Goal: Information Seeking & Learning: Learn about a topic

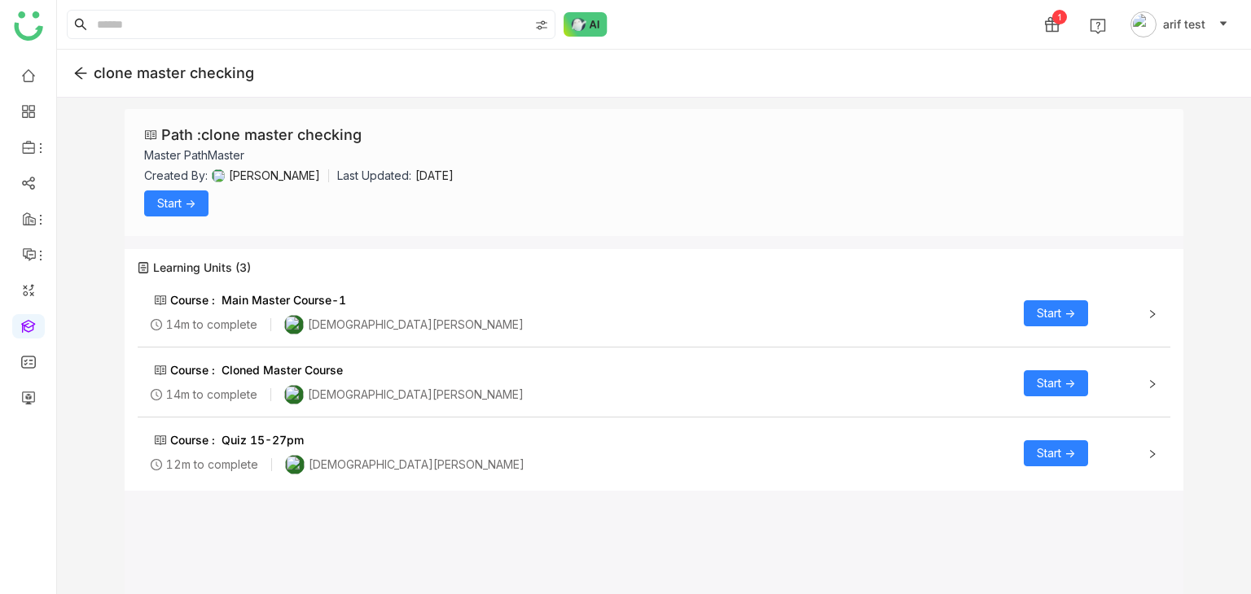
click at [1061, 310] on span "Start ->" at bounding box center [1056, 314] width 38 height 18
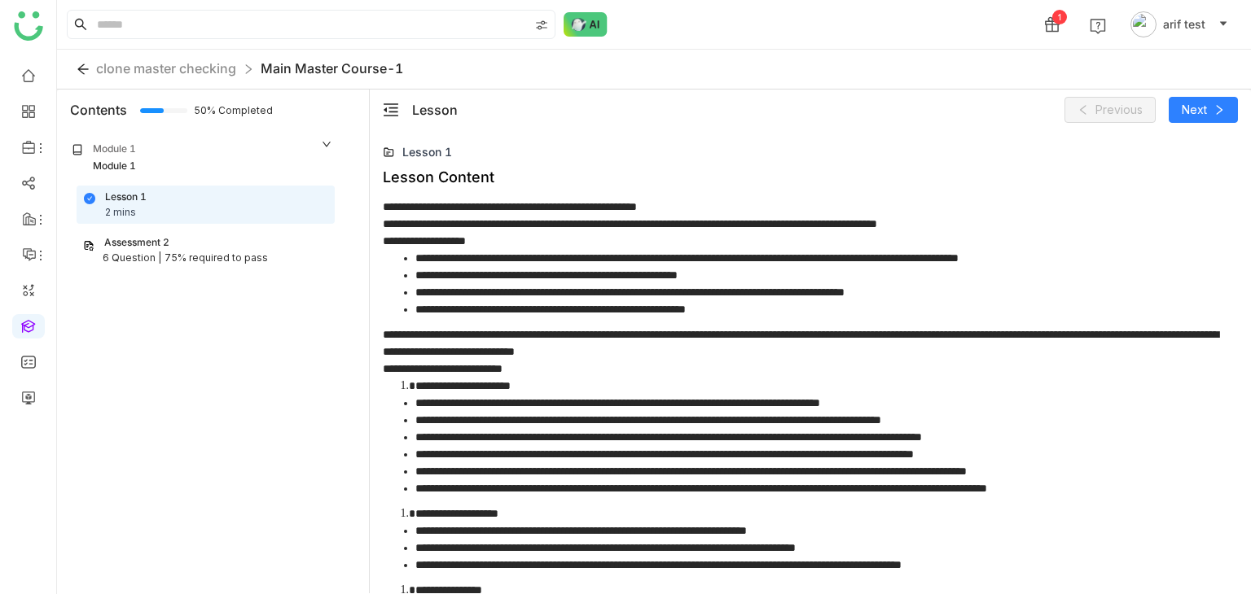
click at [164, 241] on div "Assessment 2" at bounding box center [136, 242] width 65 height 15
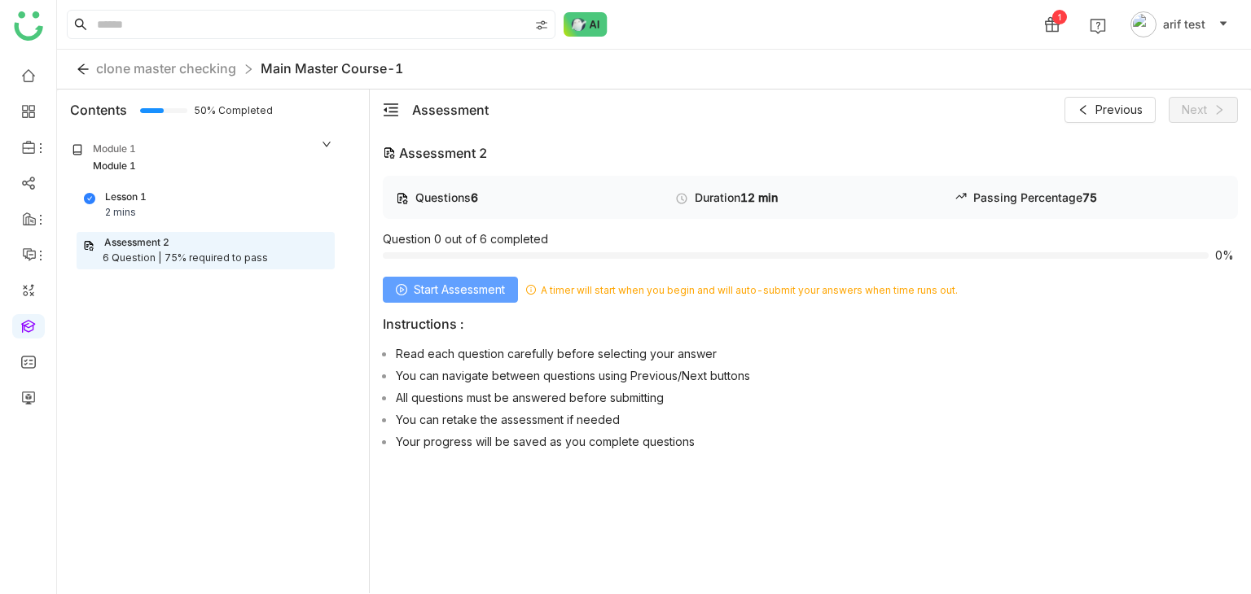
click at [489, 281] on span "Start Assessment" at bounding box center [459, 290] width 91 height 18
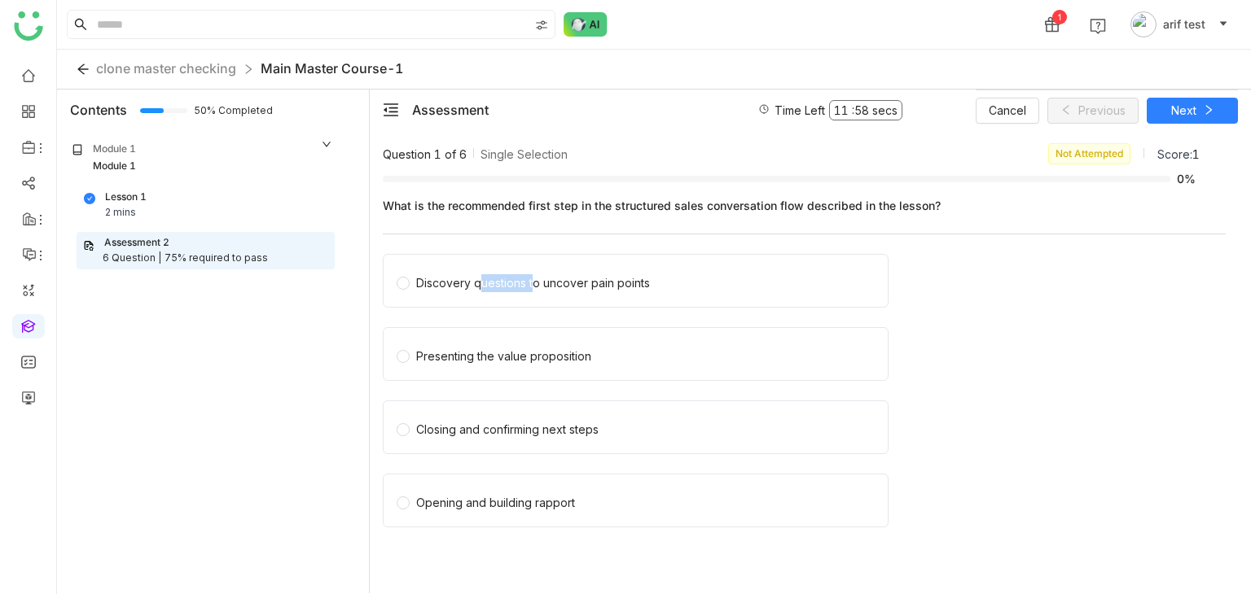
click at [489, 281] on div "Discovery questions to uncover pain points" at bounding box center [533, 283] width 234 height 18
click at [1200, 125] on div "Cancel Previous Next" at bounding box center [1107, 110] width 262 height 41
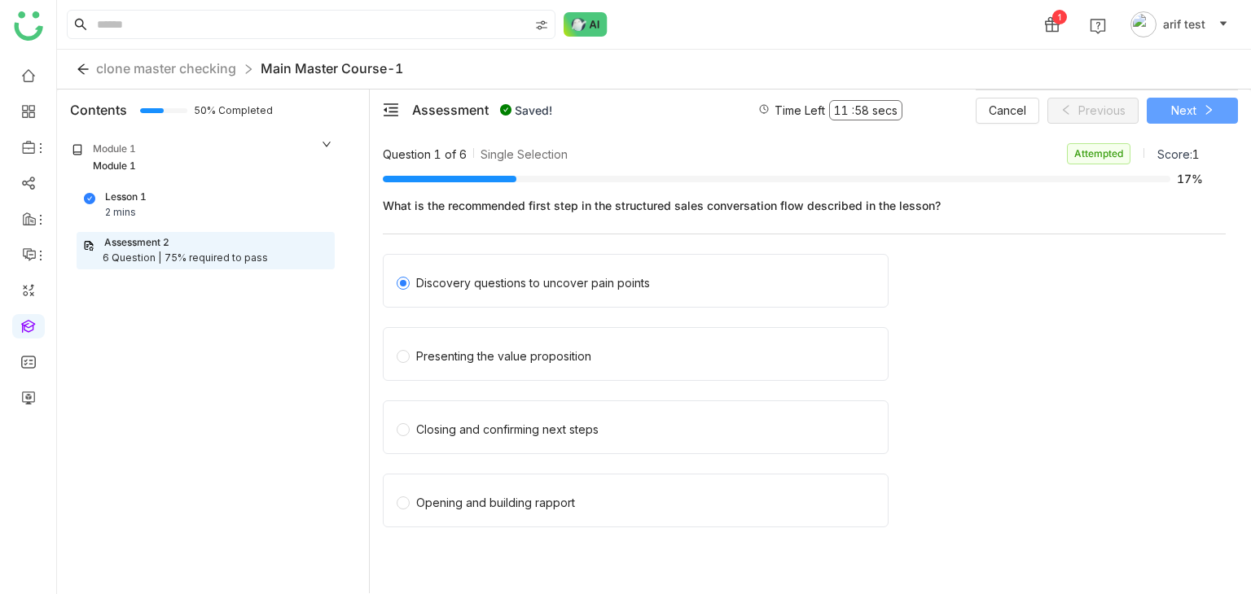
click at [1206, 108] on icon at bounding box center [1208, 109] width 11 height 11
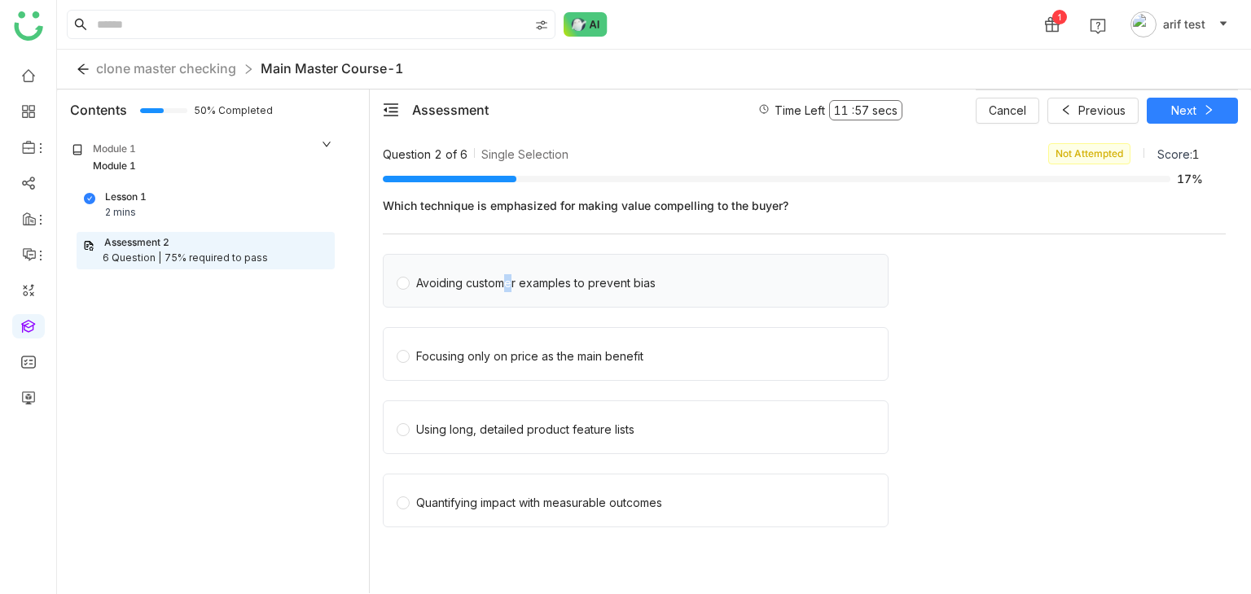
click at [499, 283] on div "Avoiding customer examples to prevent bias" at bounding box center [535, 283] width 239 height 18
click at [1196, 116] on button "Next" at bounding box center [1192, 111] width 91 height 26
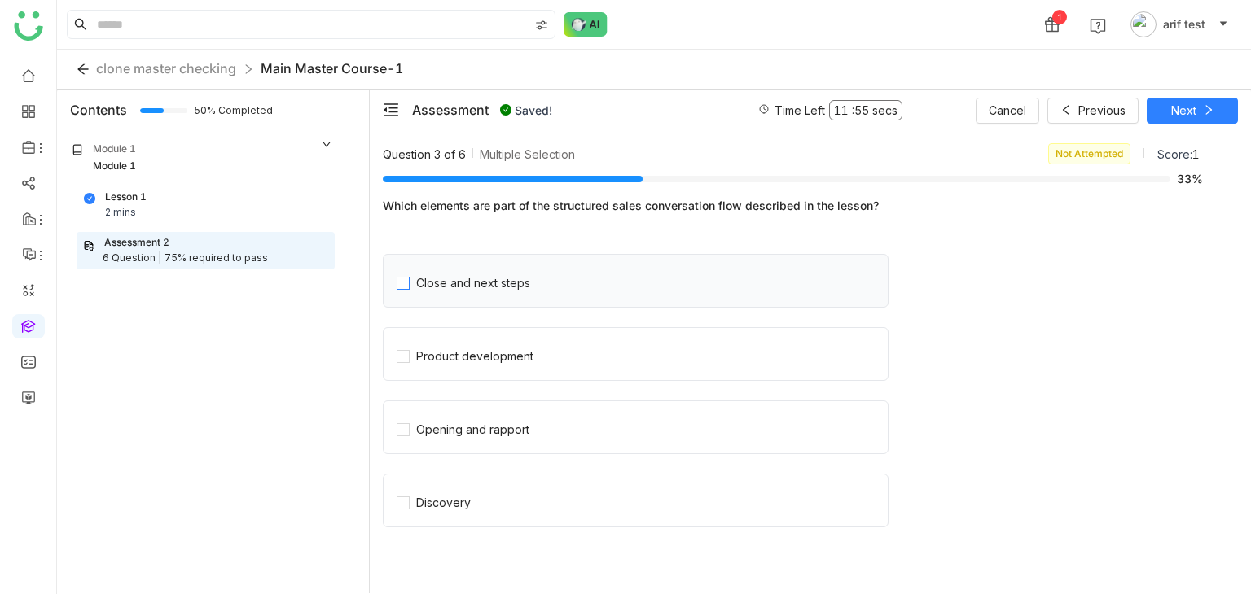
click at [445, 288] on div "Close and next steps" at bounding box center [473, 283] width 114 height 18
click at [1210, 124] on div "Cancel Previous Next" at bounding box center [1107, 110] width 262 height 41
click at [1215, 115] on button "Next" at bounding box center [1192, 111] width 91 height 26
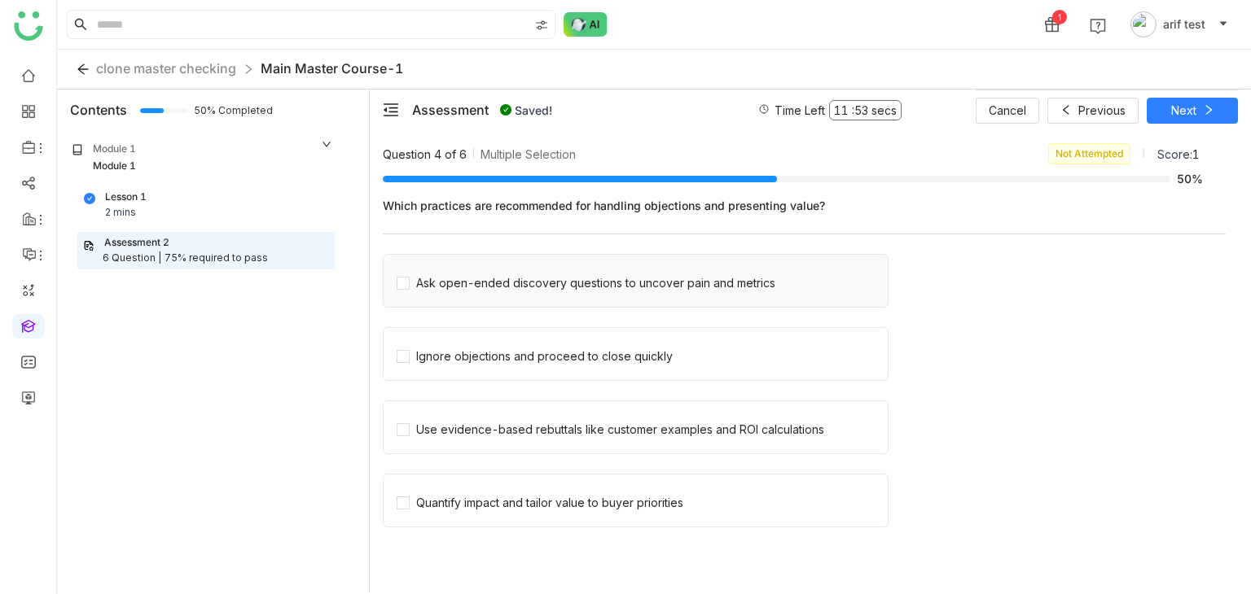
click at [469, 294] on div "Ask open-ended discovery questions to uncover pain and metrics" at bounding box center [636, 281] width 506 height 54
click at [479, 279] on div "Ask open-ended discovery questions to uncover pain and metrics" at bounding box center [595, 283] width 359 height 18
click at [1199, 116] on button "Next" at bounding box center [1192, 111] width 91 height 26
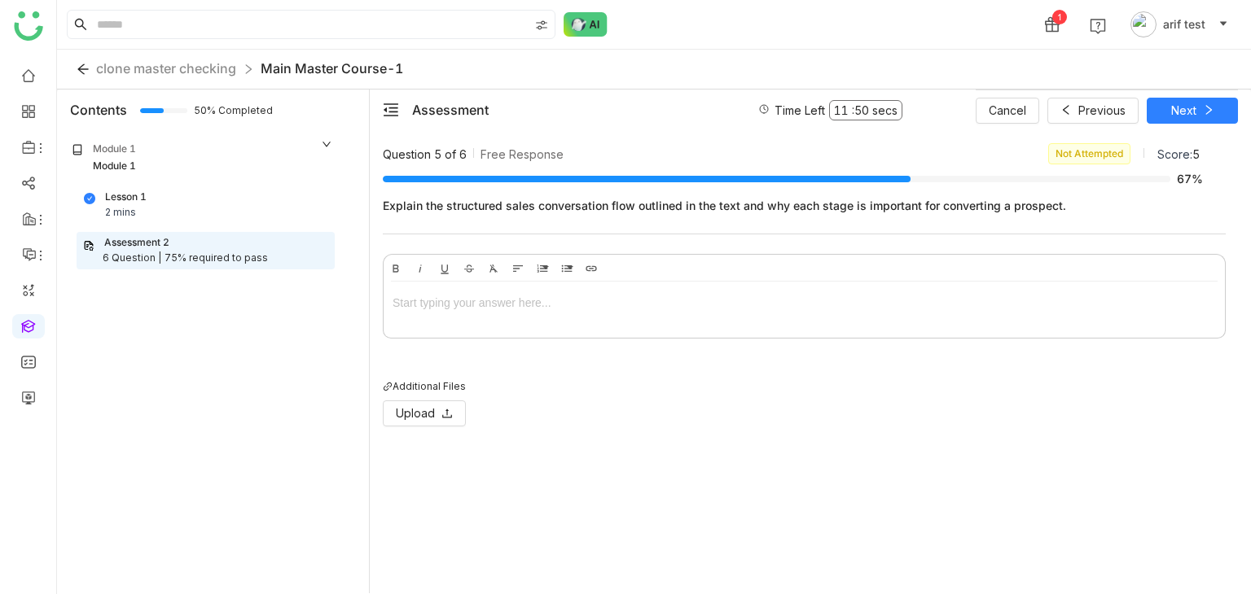
click at [586, 312] on div at bounding box center [804, 306] width 841 height 49
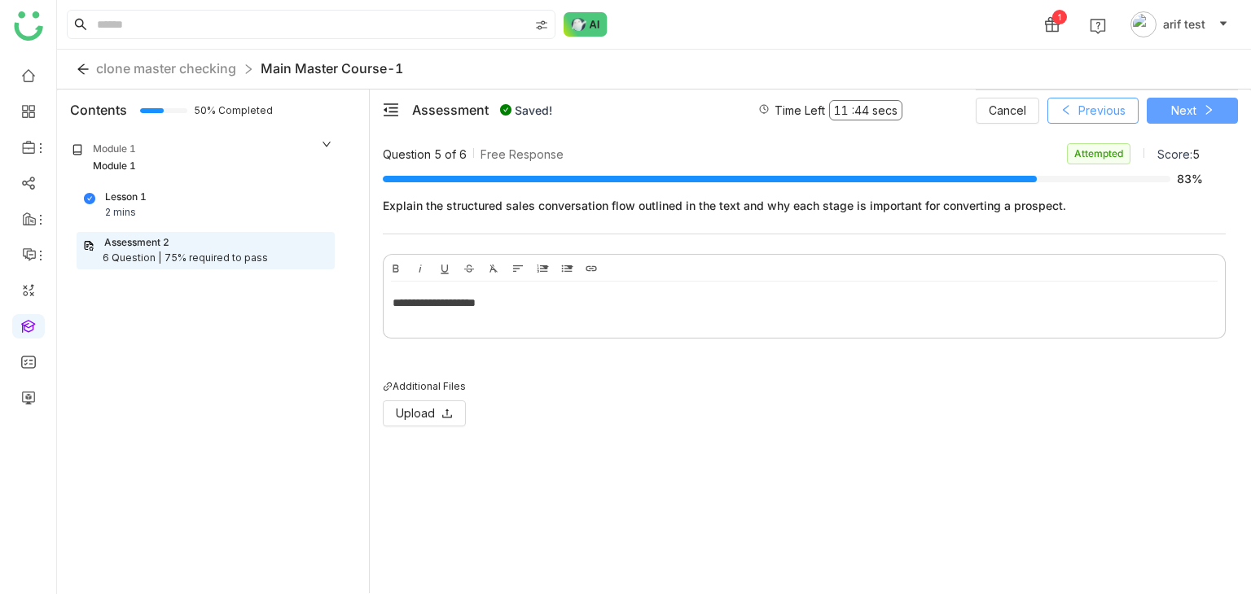
click at [1182, 107] on span "Next" at bounding box center [1183, 111] width 25 height 18
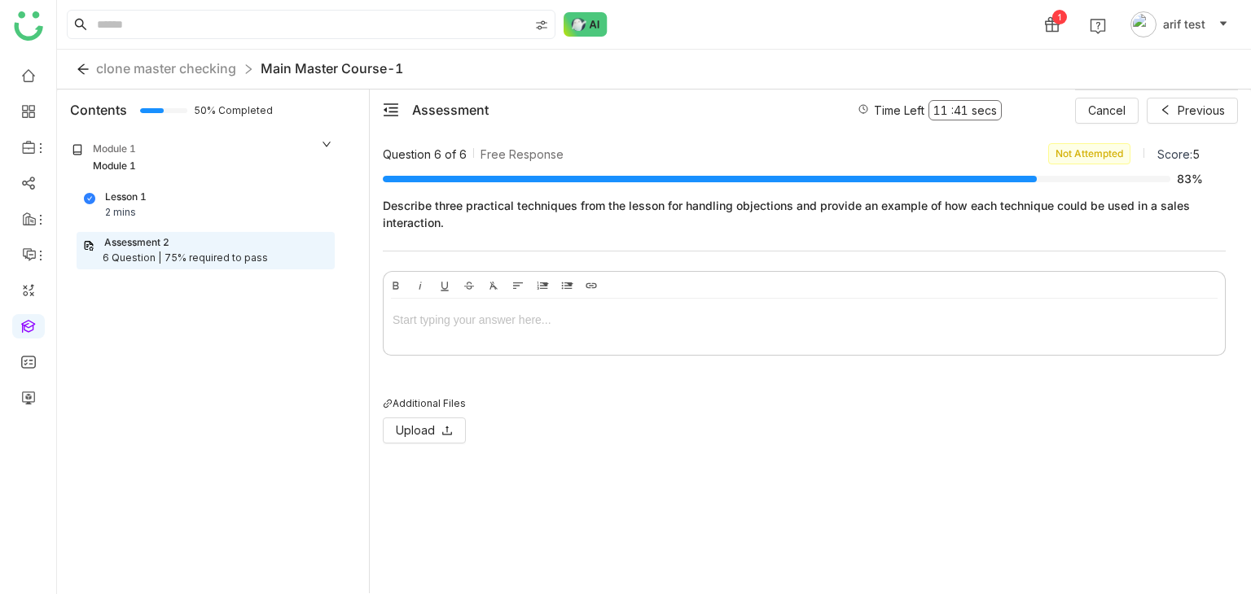
click at [671, 330] on div at bounding box center [804, 323] width 841 height 49
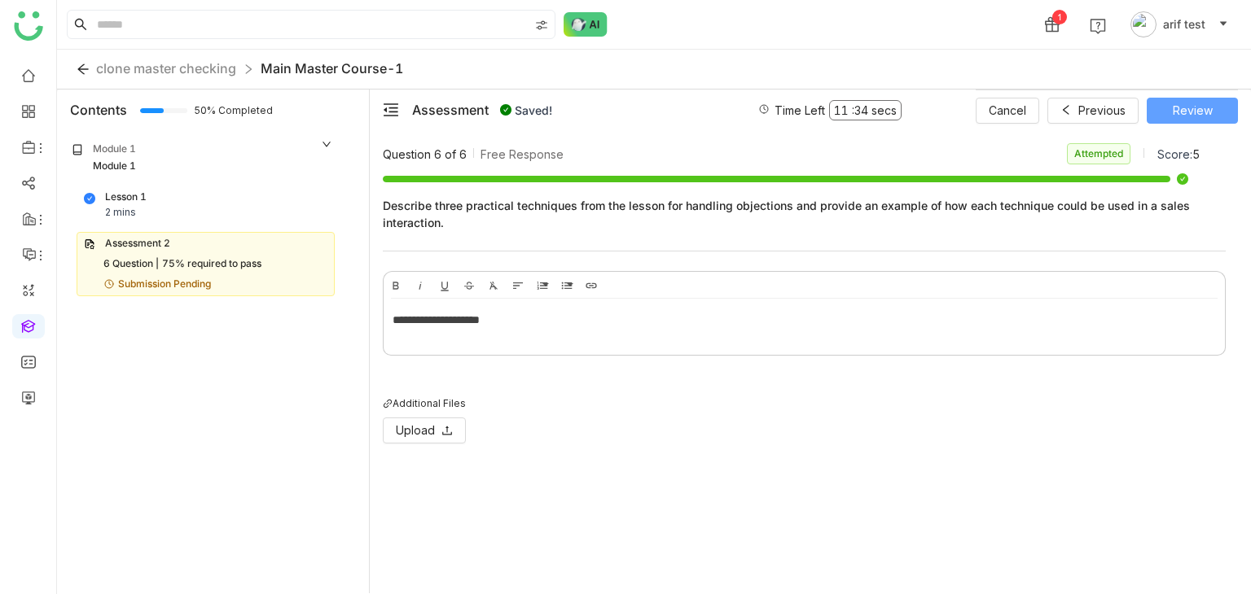
click at [1194, 108] on span "Review" at bounding box center [1193, 111] width 40 height 18
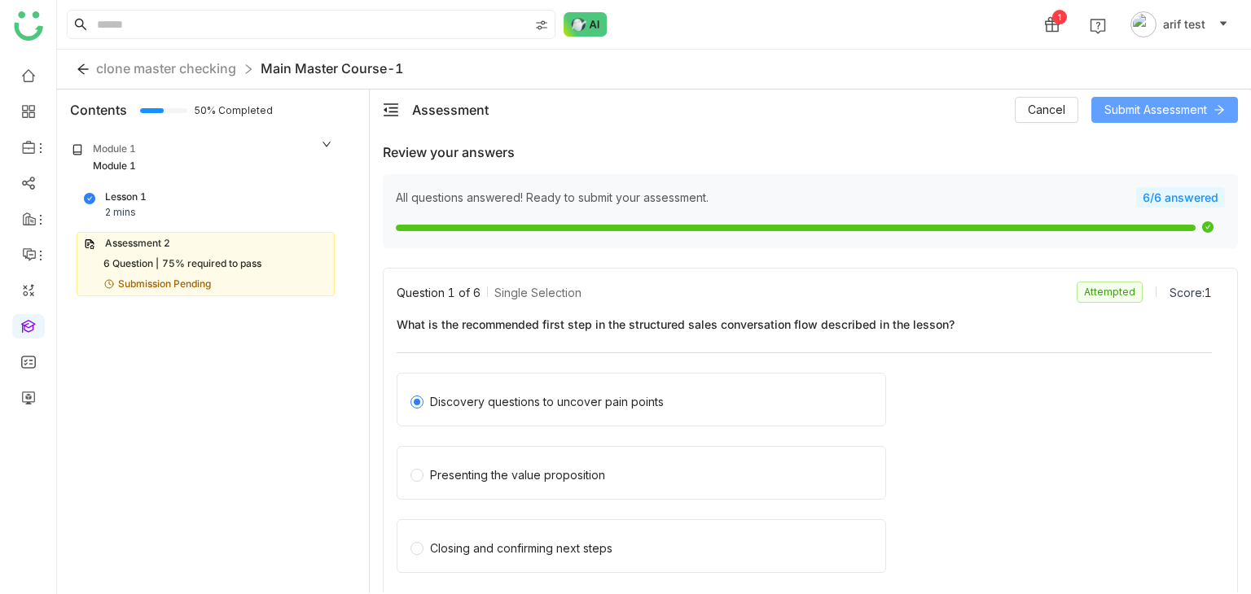
click at [1181, 110] on span "Submit Assessment" at bounding box center [1155, 110] width 103 height 18
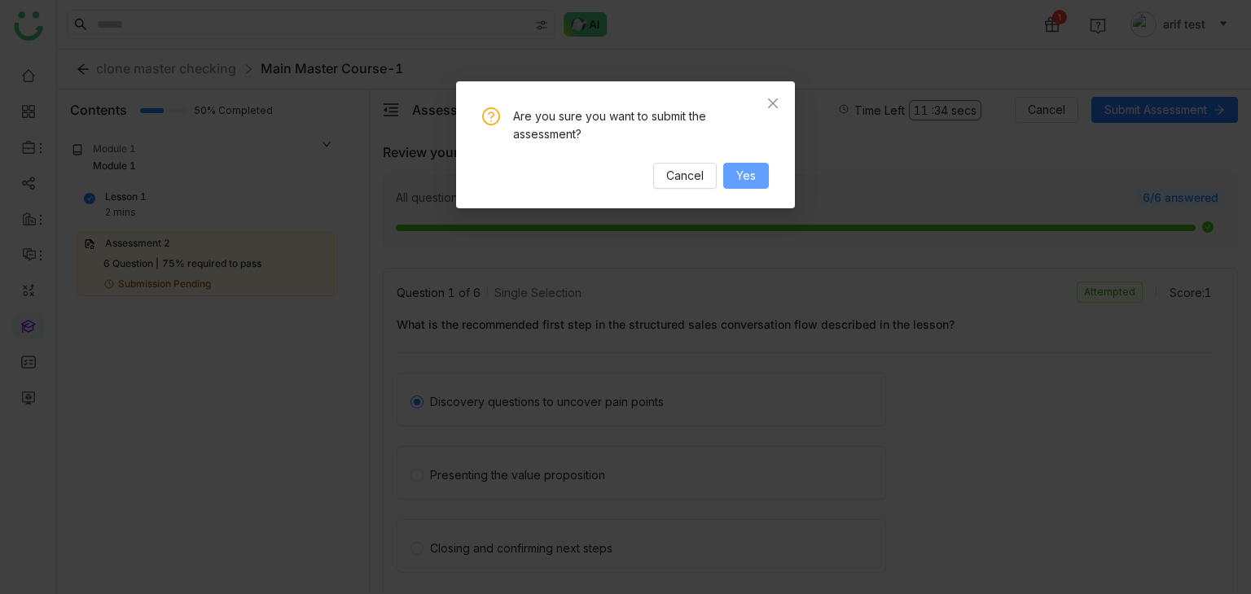
click at [765, 177] on button "Yes" at bounding box center [746, 176] width 46 height 26
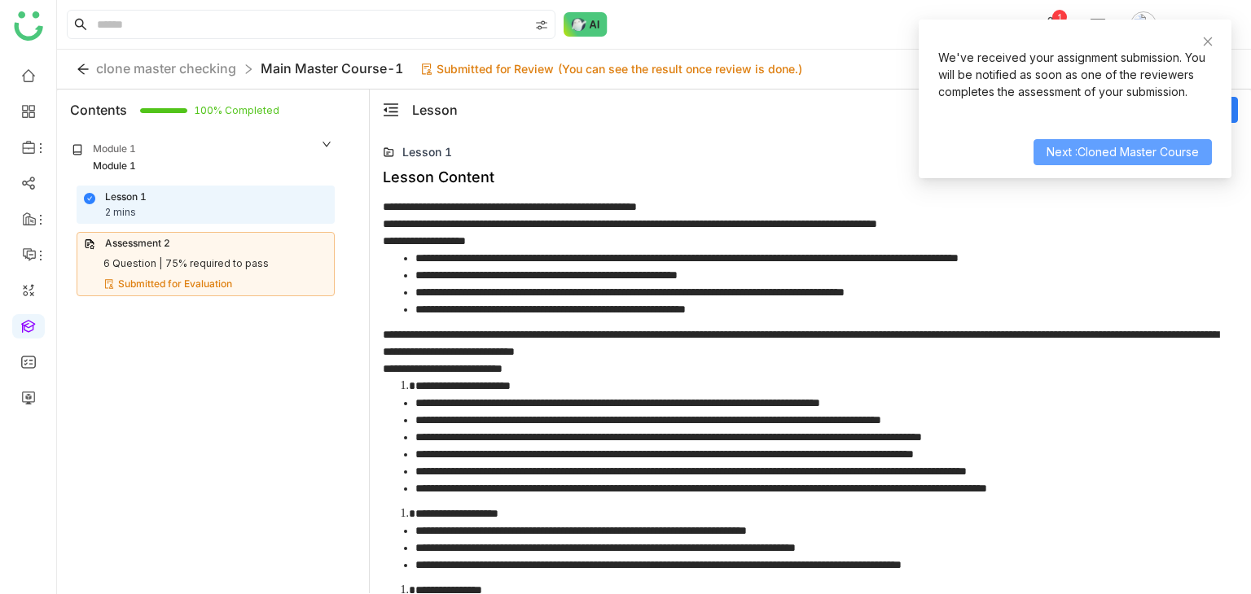
click at [1118, 141] on button "Next :Cloned Master Course" at bounding box center [1122, 152] width 178 height 26
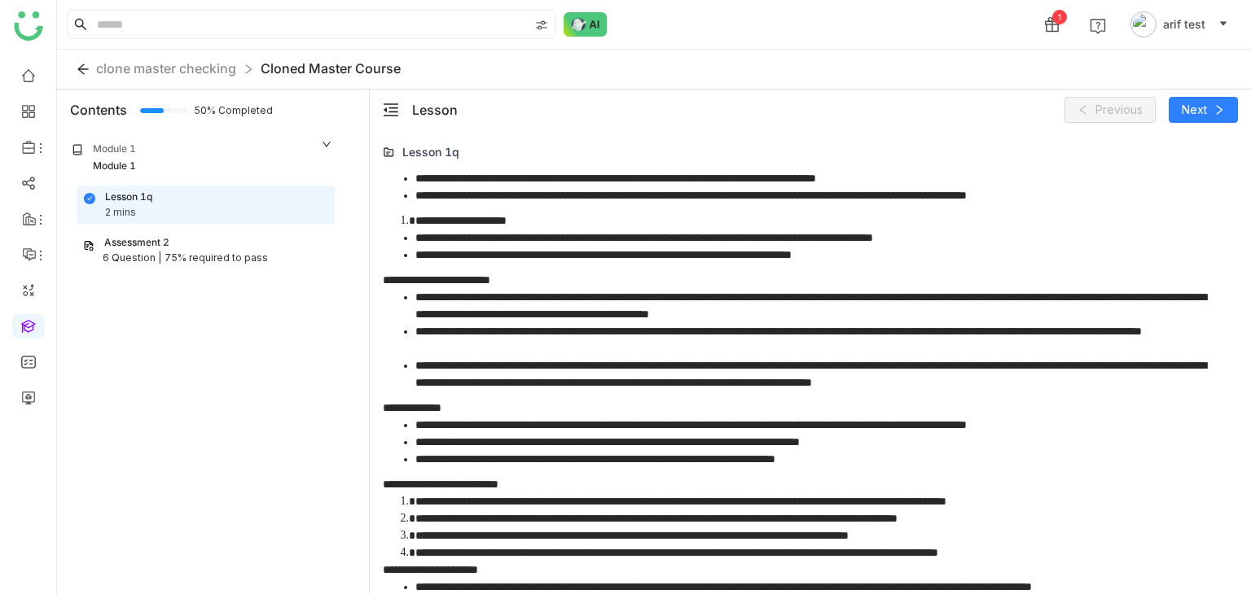
scroll to position [625, 0]
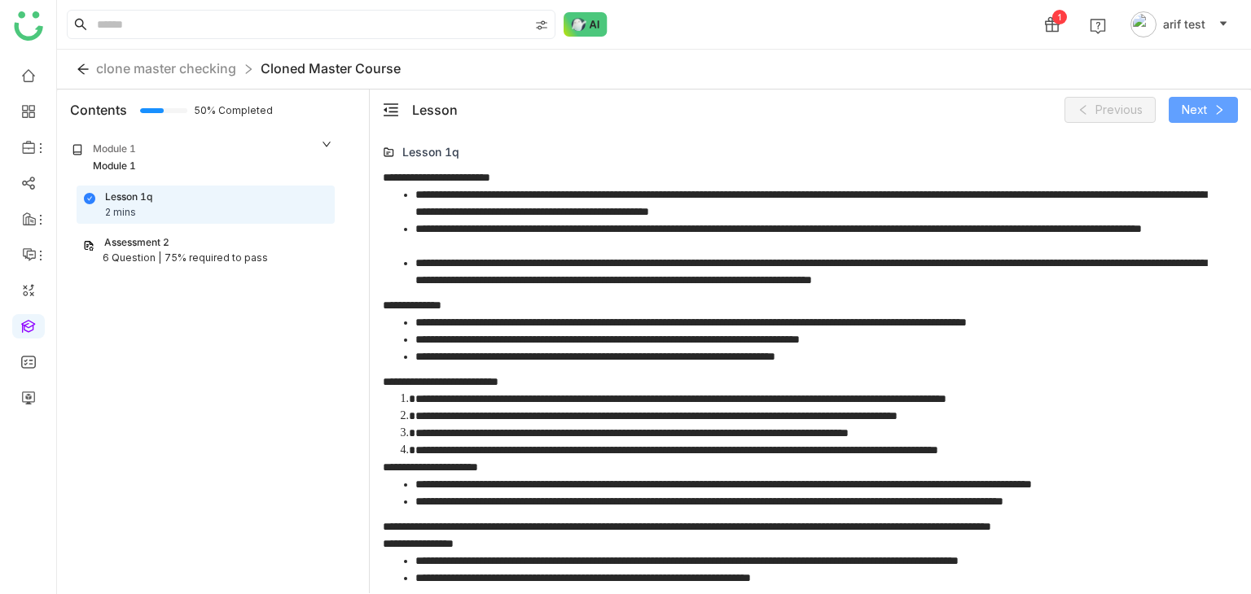
click at [1221, 113] on icon at bounding box center [1218, 109] width 11 height 11
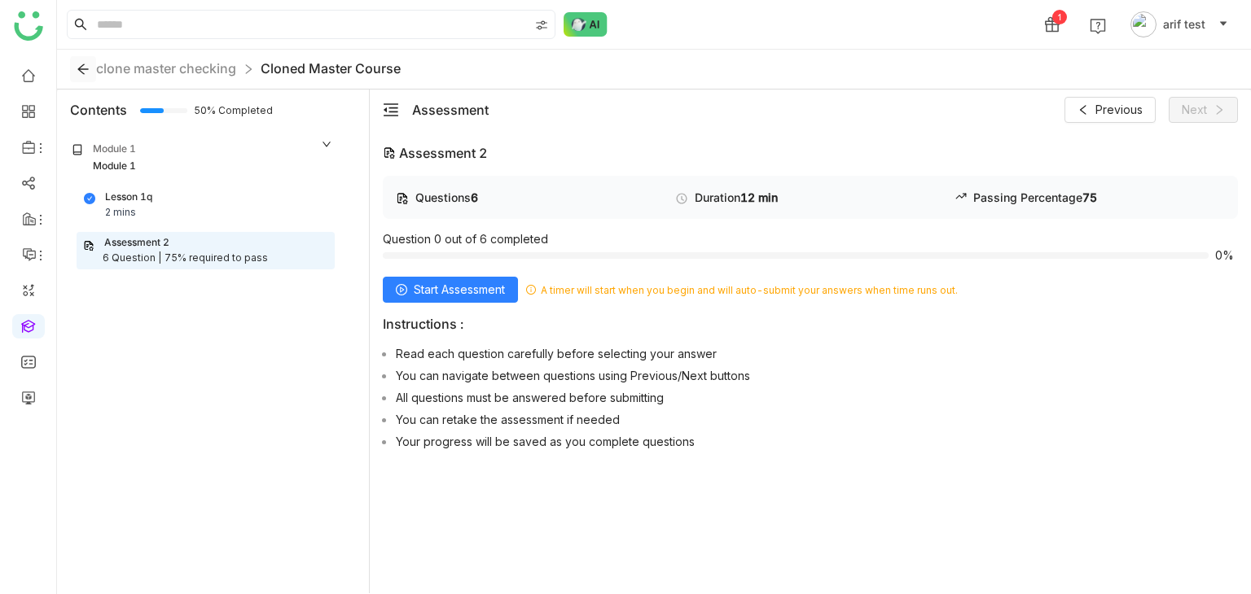
click at [82, 73] on icon at bounding box center [83, 69] width 13 height 13
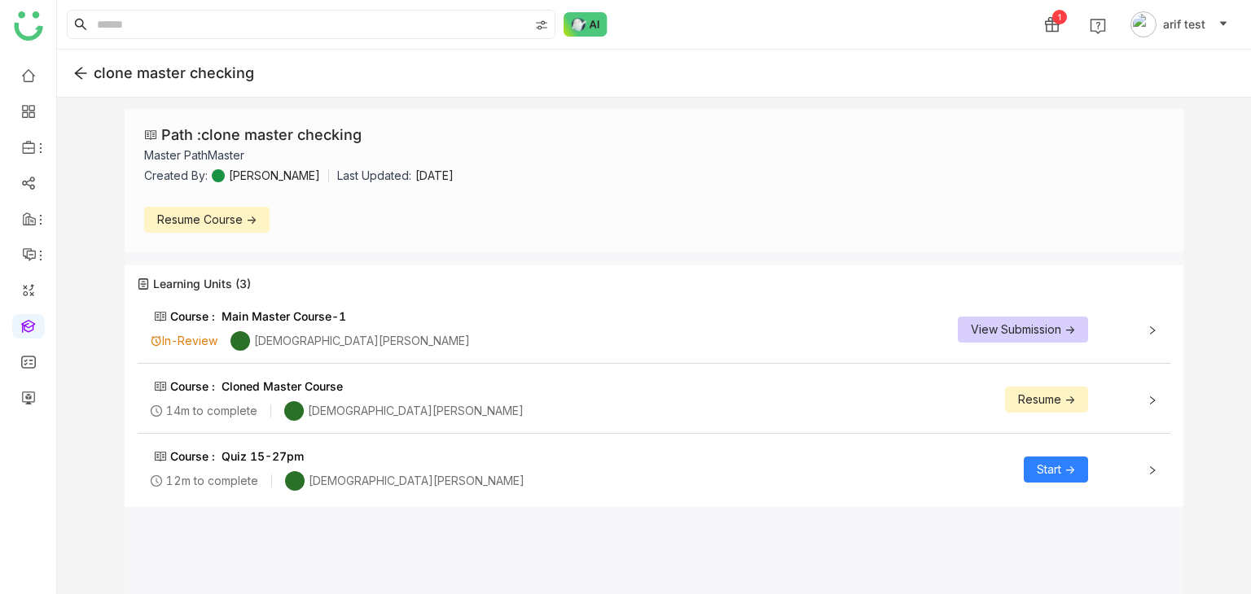
click at [77, 68] on icon at bounding box center [80, 73] width 15 height 15
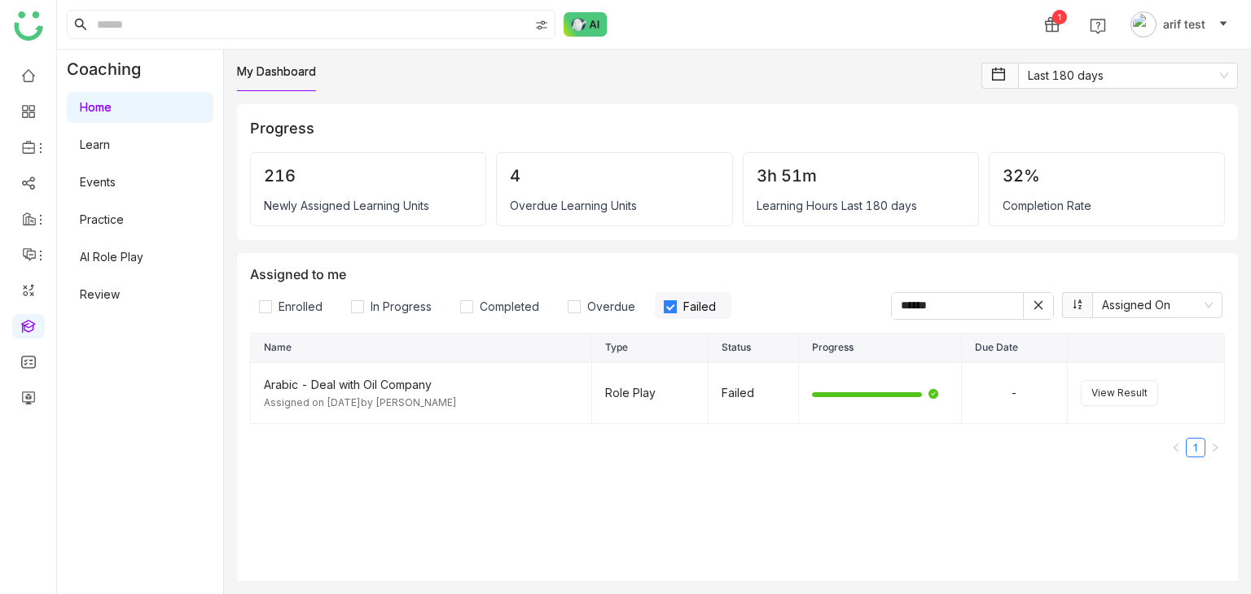
click at [702, 300] on span "Failed" at bounding box center [700, 307] width 46 height 14
click at [406, 303] on span "In Progress" at bounding box center [401, 307] width 74 height 14
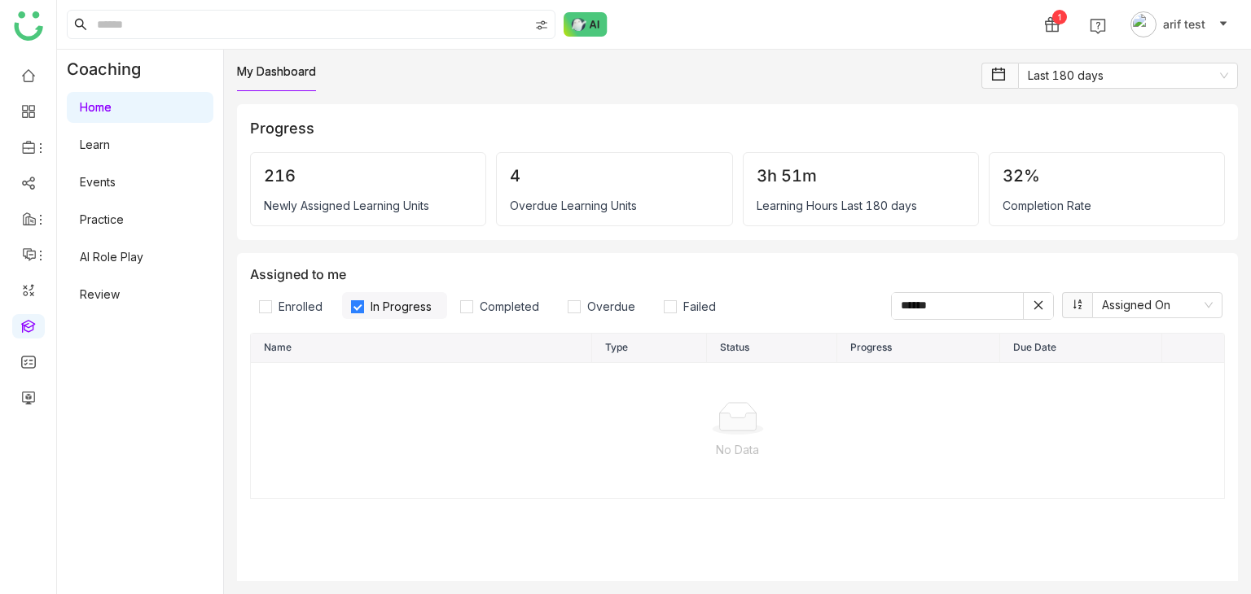
click at [1033, 301] on icon at bounding box center [1038, 305] width 11 height 11
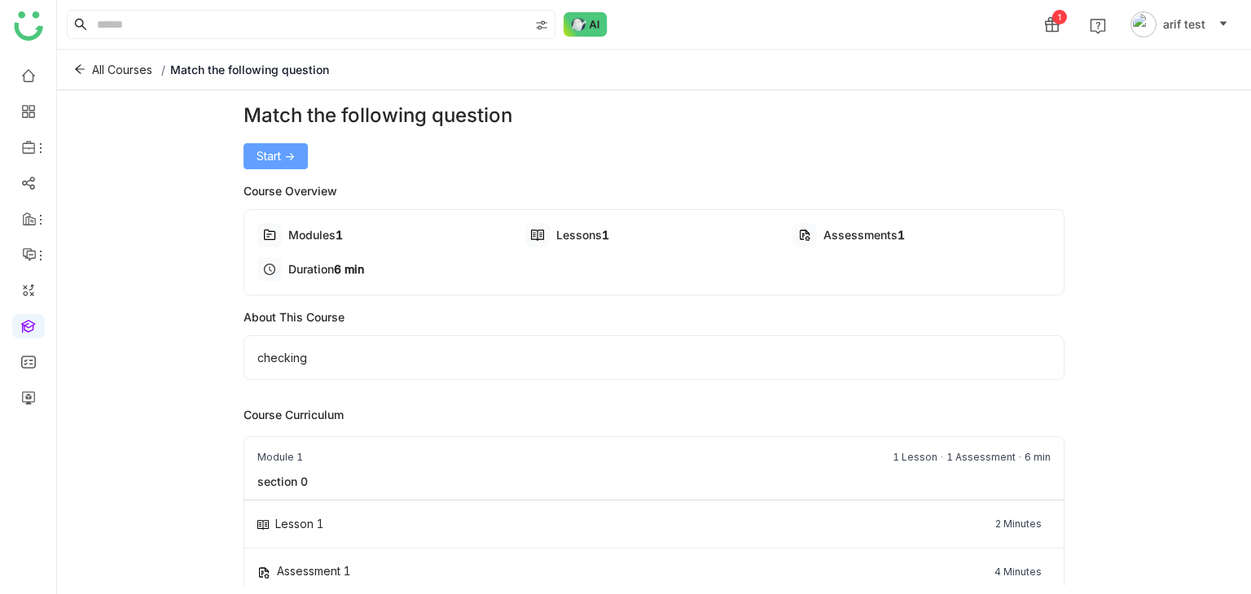
click at [299, 147] on button "Start ->" at bounding box center [275, 156] width 64 height 26
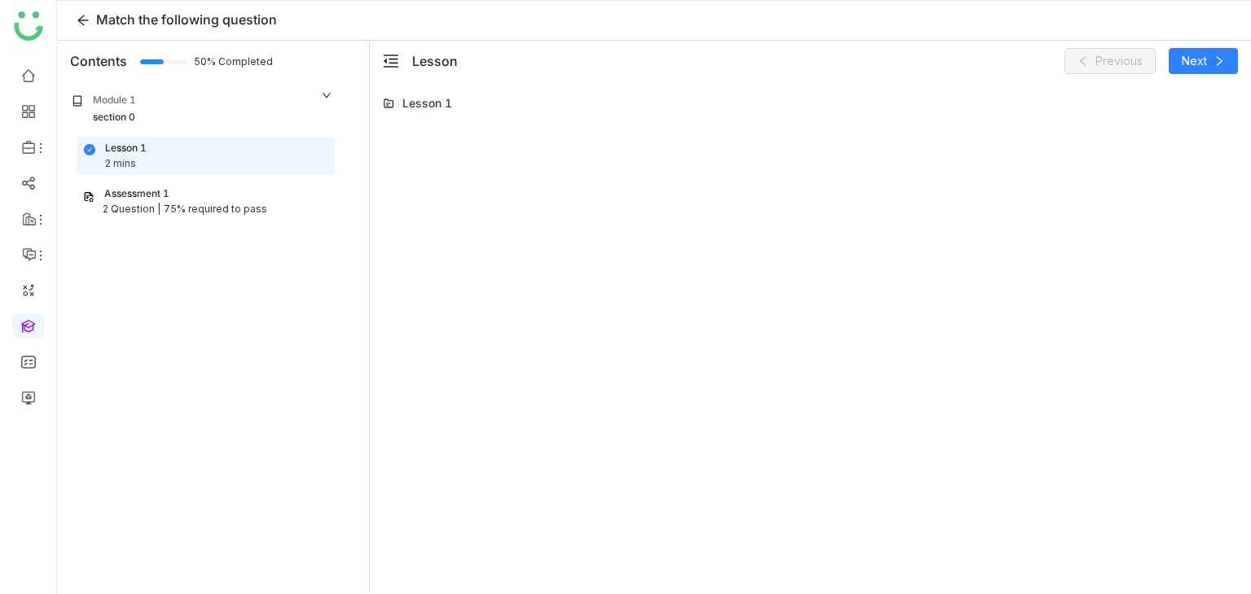
click at [237, 202] on div "75% required to pass" at bounding box center [215, 209] width 103 height 15
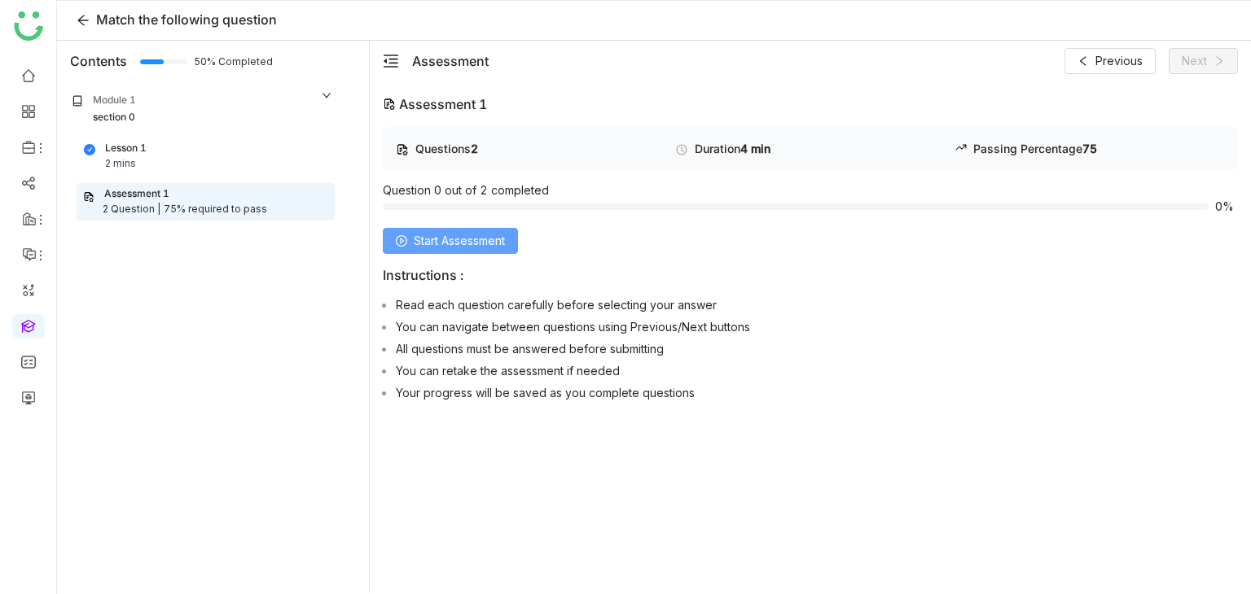
click at [498, 243] on span "Start Assessment" at bounding box center [459, 241] width 91 height 18
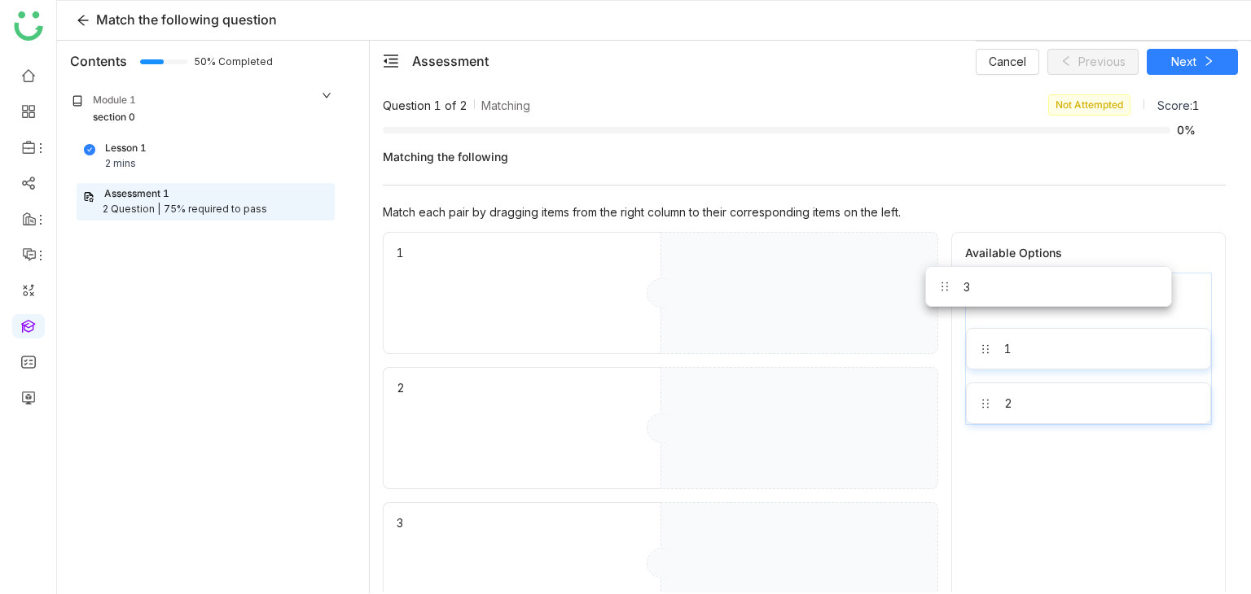
drag, startPoint x: 1007, startPoint y: 307, endPoint x: 832, endPoint y: 279, distance: 177.3
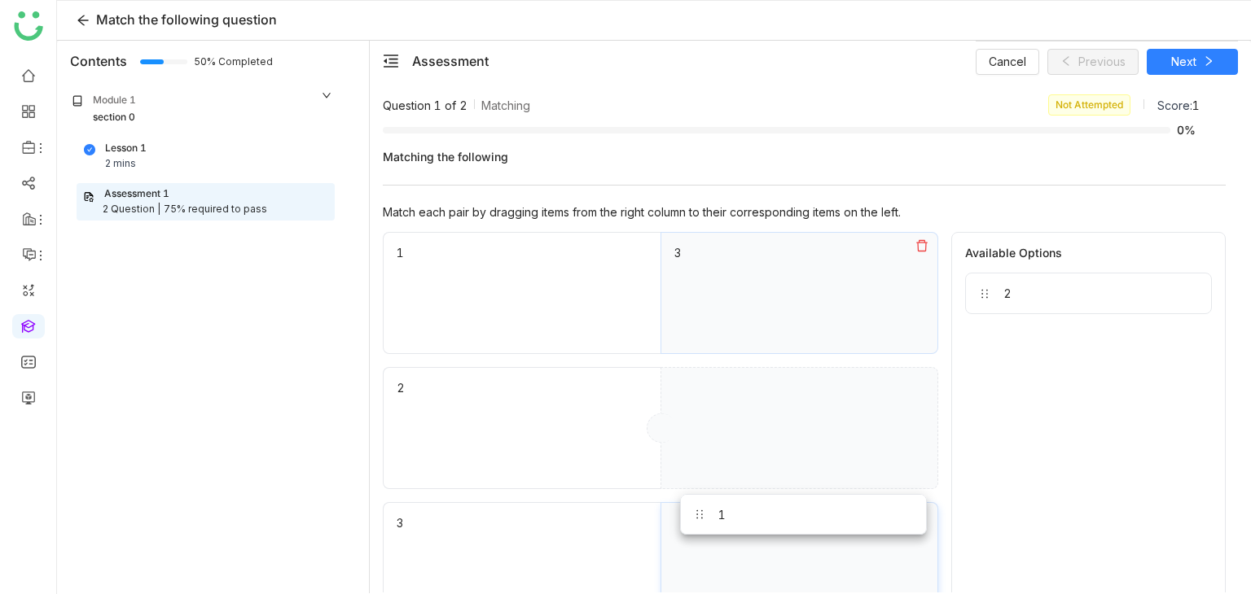
drag, startPoint x: 1083, startPoint y: 306, endPoint x: 782, endPoint y: 540, distance: 381.3
drag, startPoint x: 1013, startPoint y: 302, endPoint x: 750, endPoint y: 434, distance: 294.3
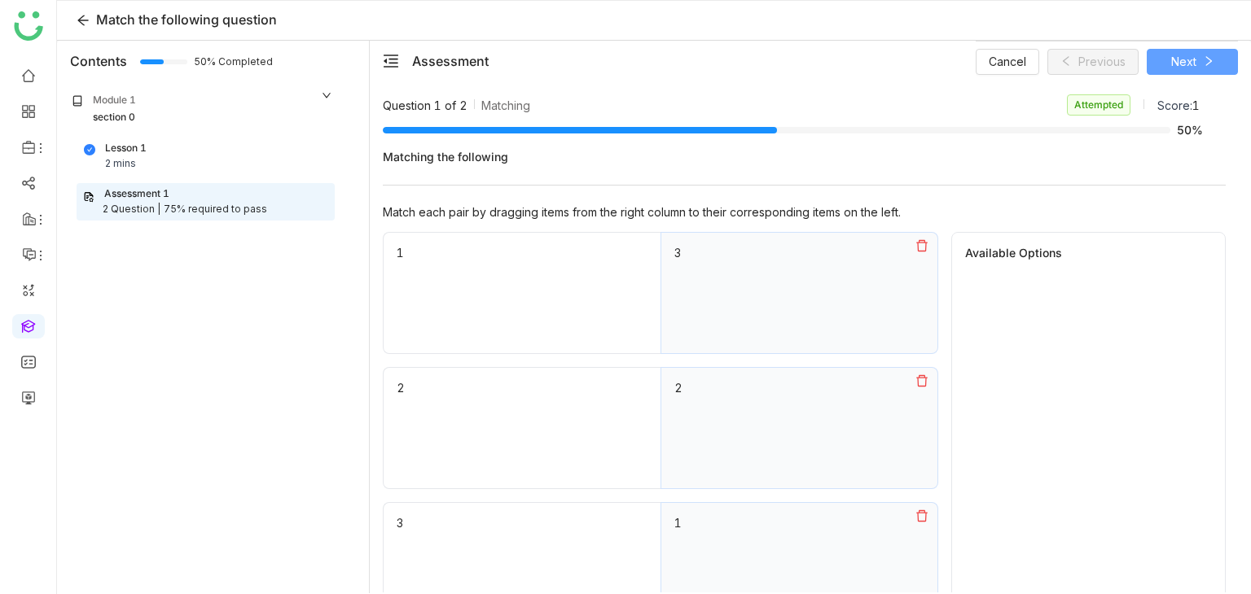
click at [1208, 62] on icon at bounding box center [1208, 61] width 6 height 10
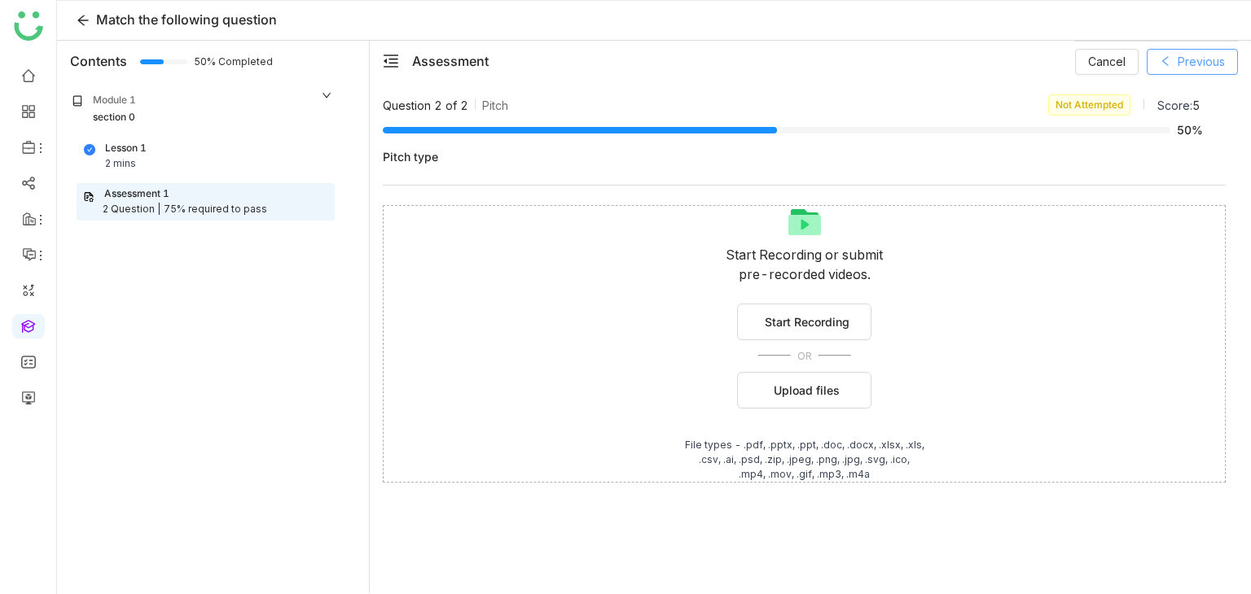
click at [1179, 62] on span "Previous" at bounding box center [1201, 62] width 47 height 18
